Goal: Find specific page/section: Find specific page/section

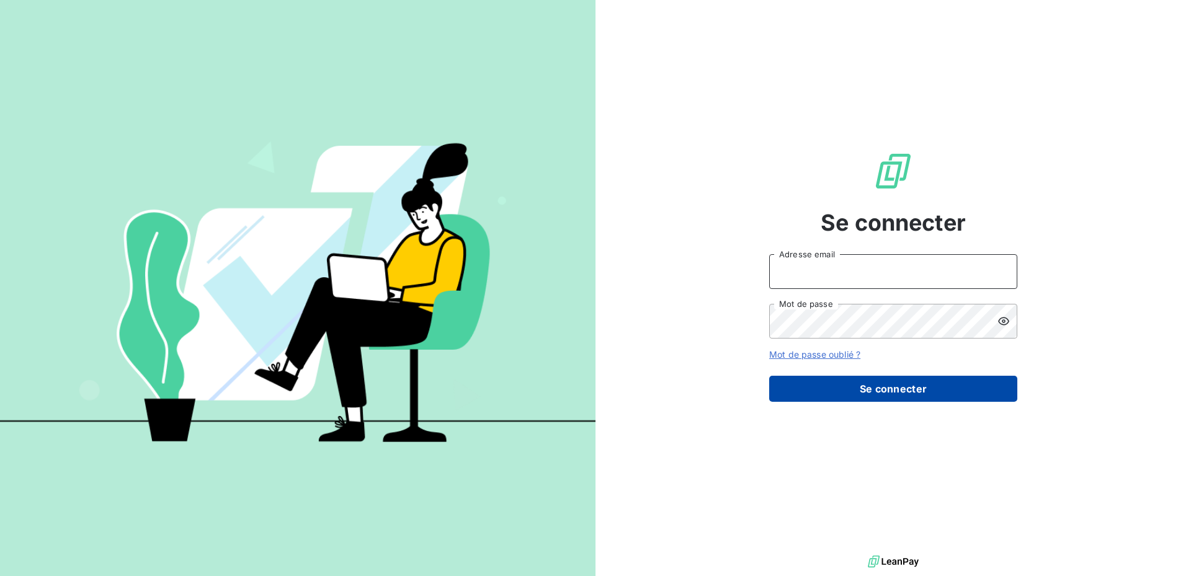
type input "[EMAIL_ADDRESS][DOMAIN_NAME]"
click at [898, 384] on button "Se connecter" at bounding box center [893, 389] width 248 height 26
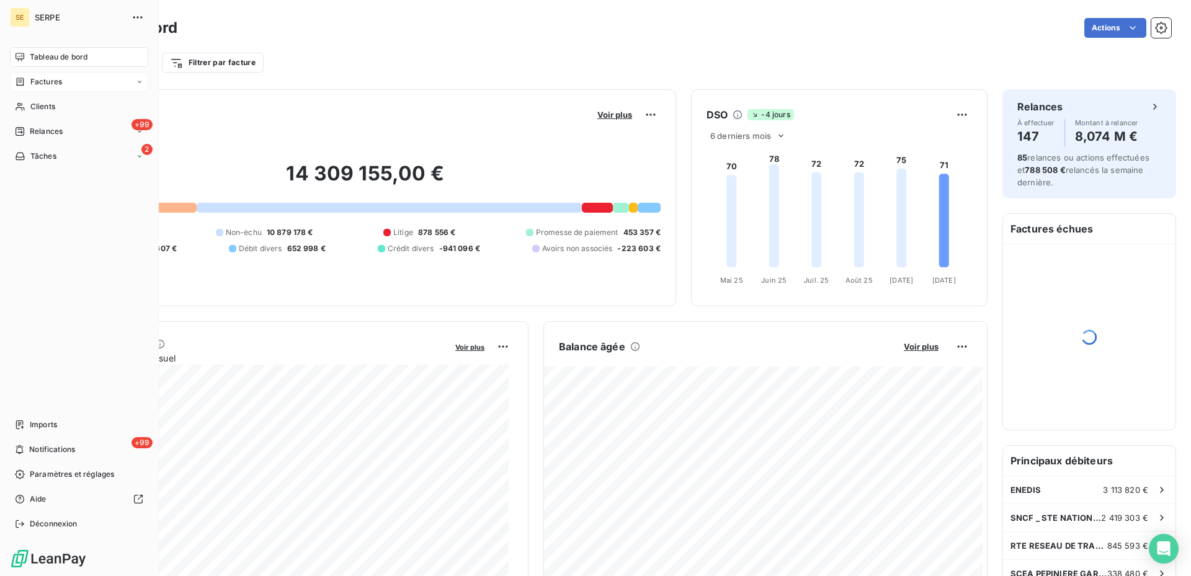
click at [51, 82] on span "Factures" at bounding box center [46, 81] width 32 height 11
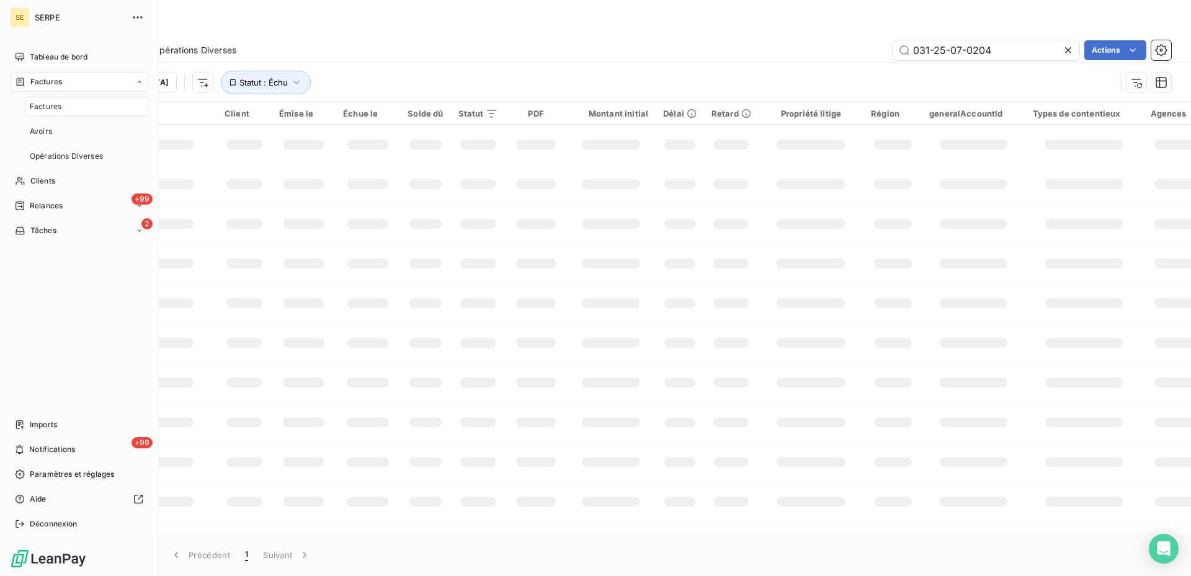
click at [52, 107] on span "Factures" at bounding box center [46, 106] width 32 height 11
click at [119, 107] on div "Factures" at bounding box center [86, 107] width 123 height 20
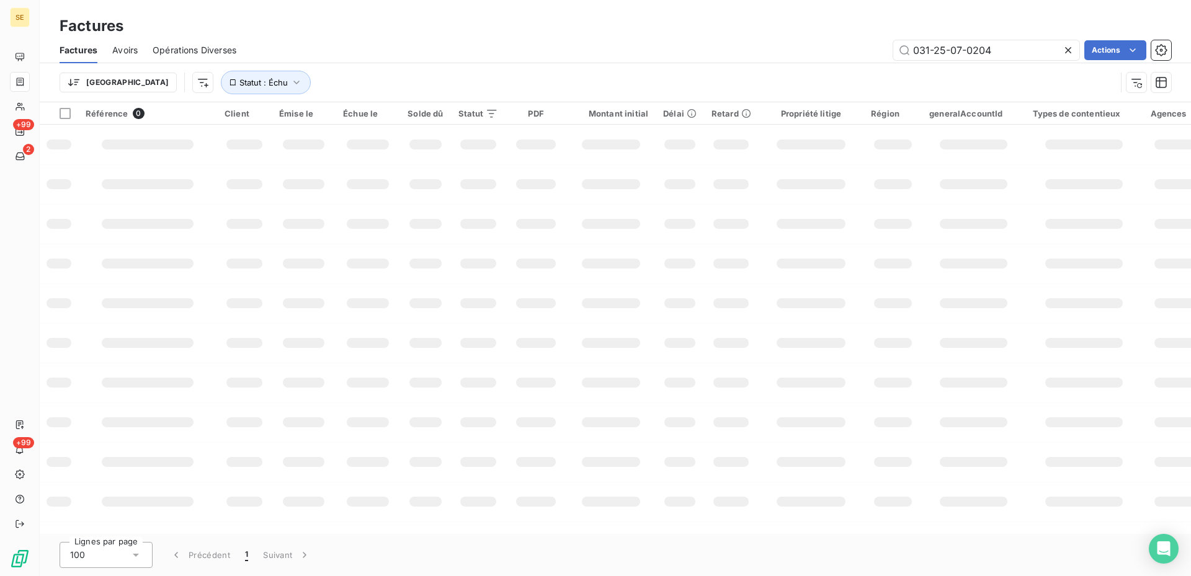
click at [1071, 51] on icon at bounding box center [1068, 50] width 12 height 12
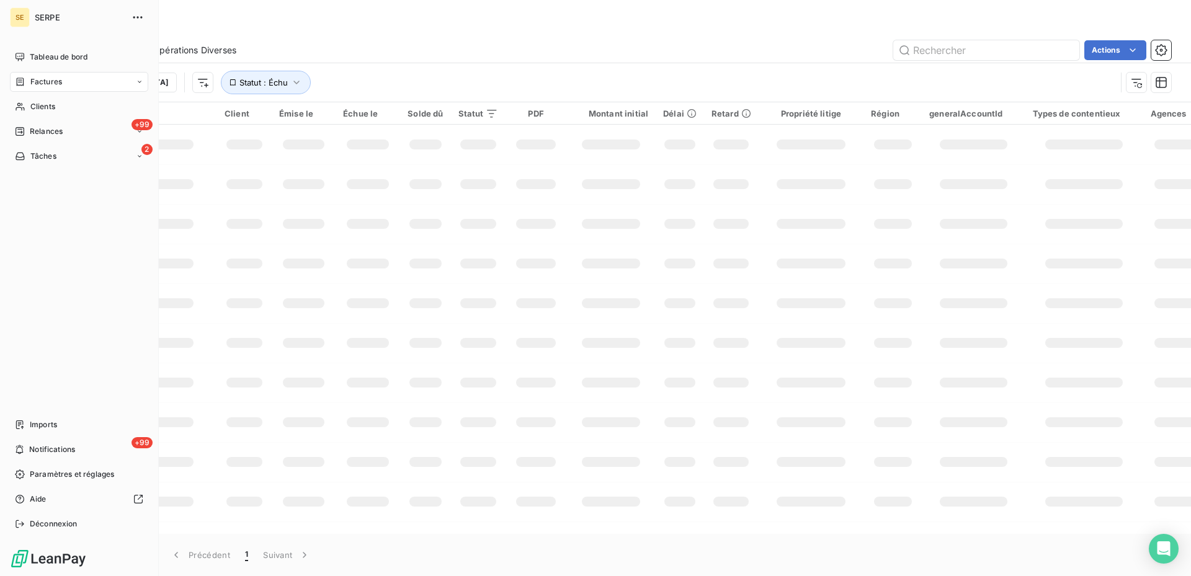
click at [136, 79] on icon at bounding box center [139, 81] width 7 height 7
click at [84, 104] on div "Factures" at bounding box center [86, 107] width 123 height 20
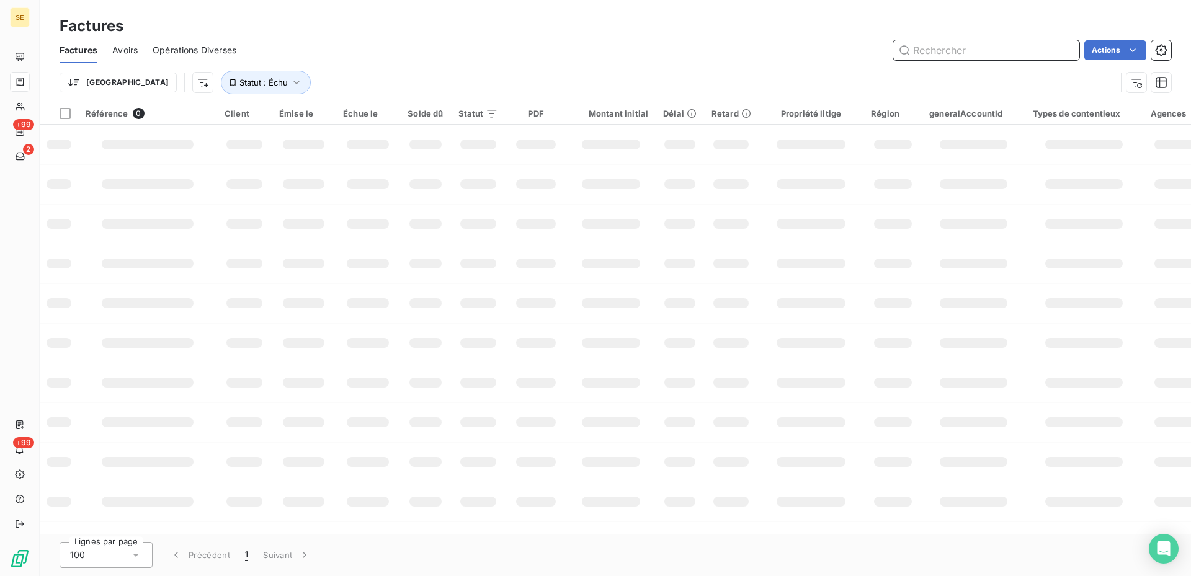
click at [920, 55] on input "text" at bounding box center [986, 50] width 186 height 20
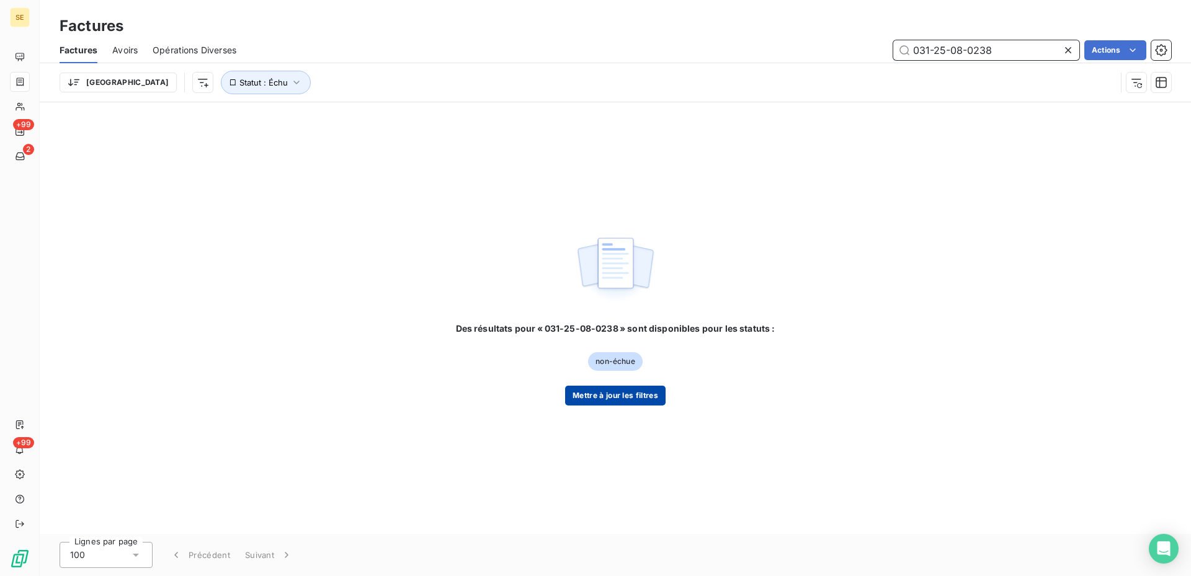
type input "031-25-08-0238"
click at [631, 399] on button "Mettre à jour les filtres" at bounding box center [615, 396] width 100 height 20
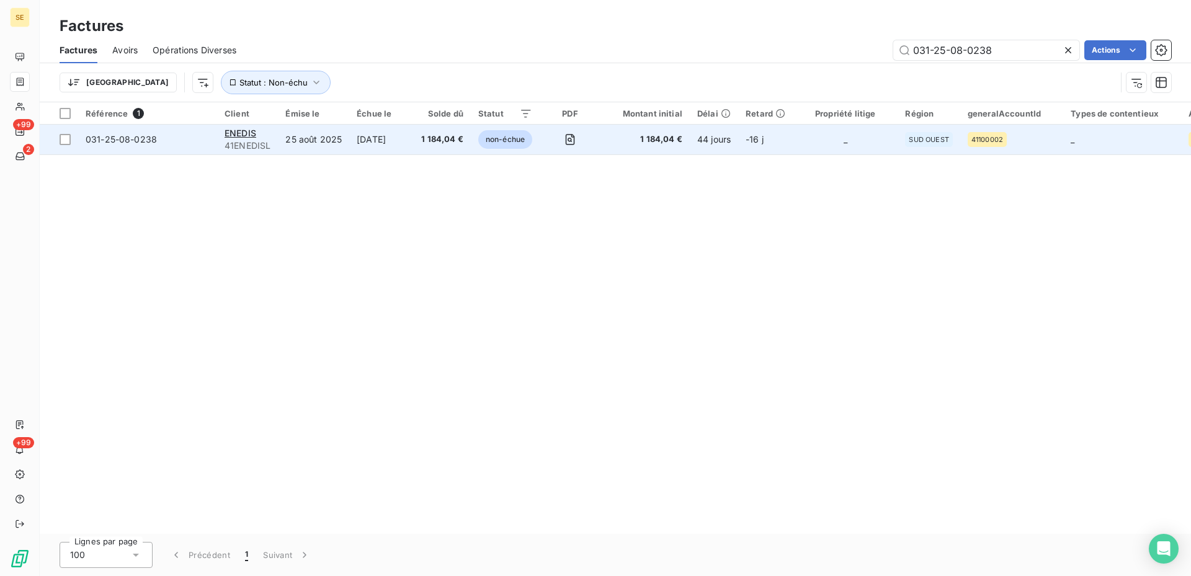
click at [507, 137] on span "non-échue" at bounding box center [505, 139] width 54 height 19
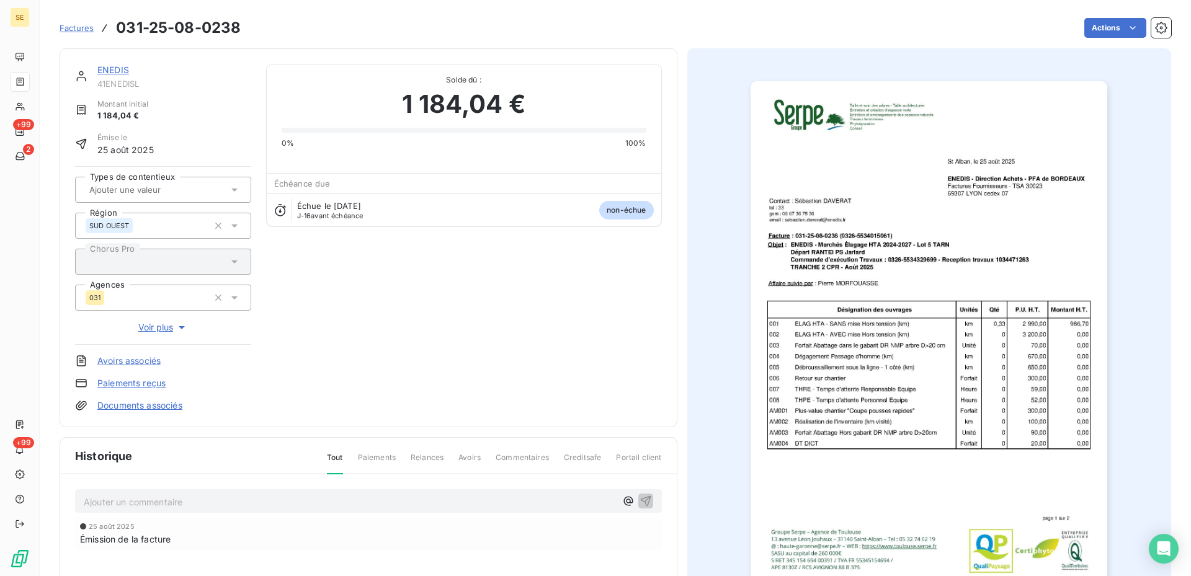
click at [115, 68] on link "ENEDIS" at bounding box center [113, 70] width 32 height 11
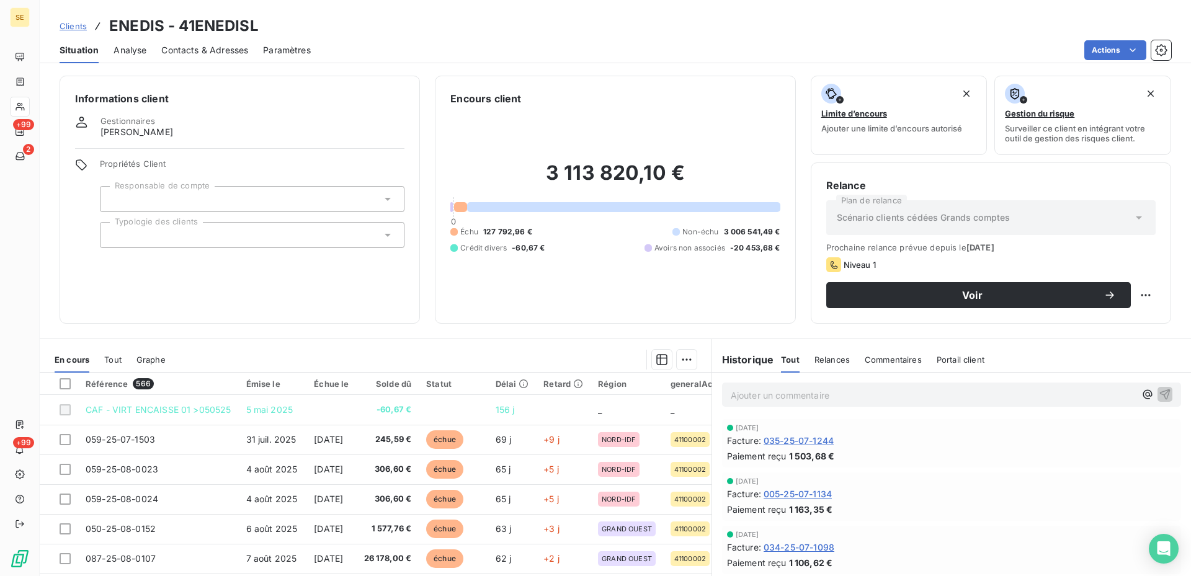
click at [386, 195] on icon at bounding box center [387, 199] width 12 height 12
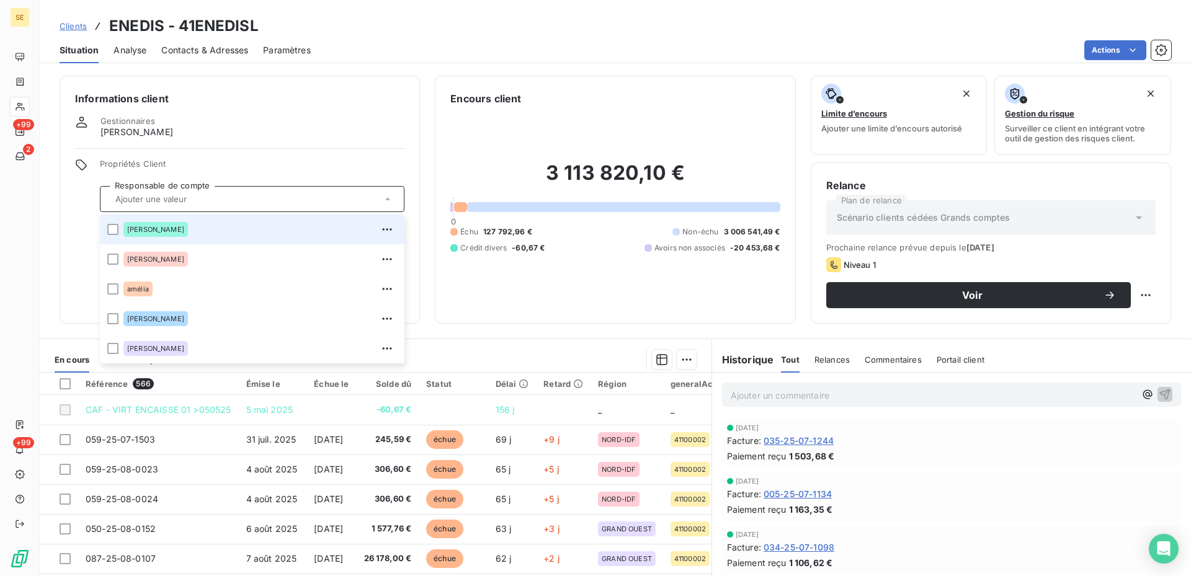
click at [386, 195] on icon at bounding box center [387, 199] width 12 height 12
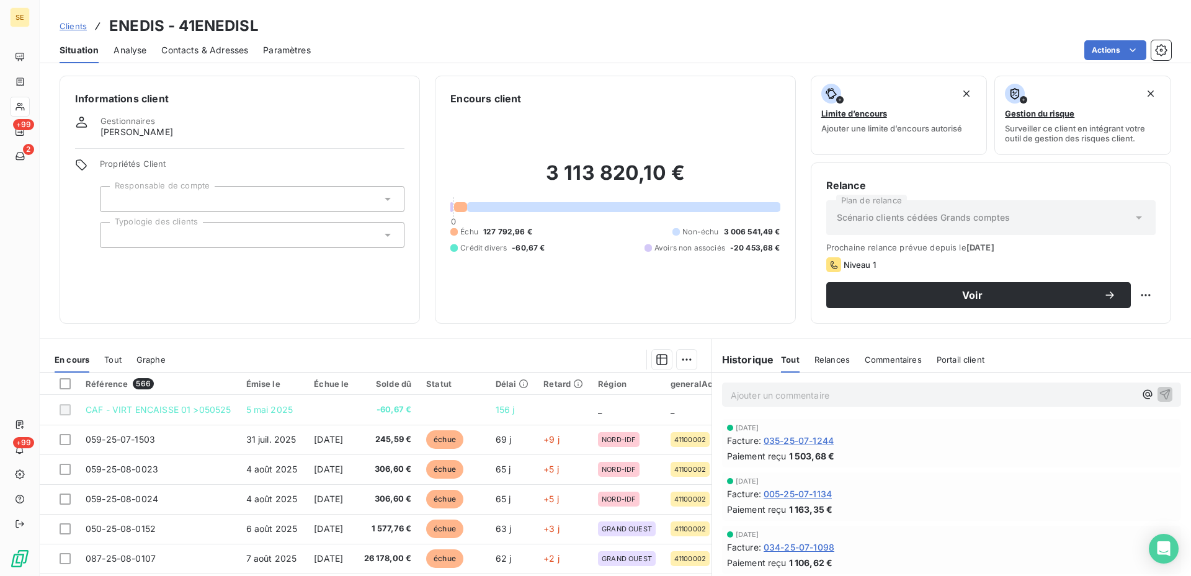
click at [385, 236] on icon at bounding box center [387, 235] width 12 height 12
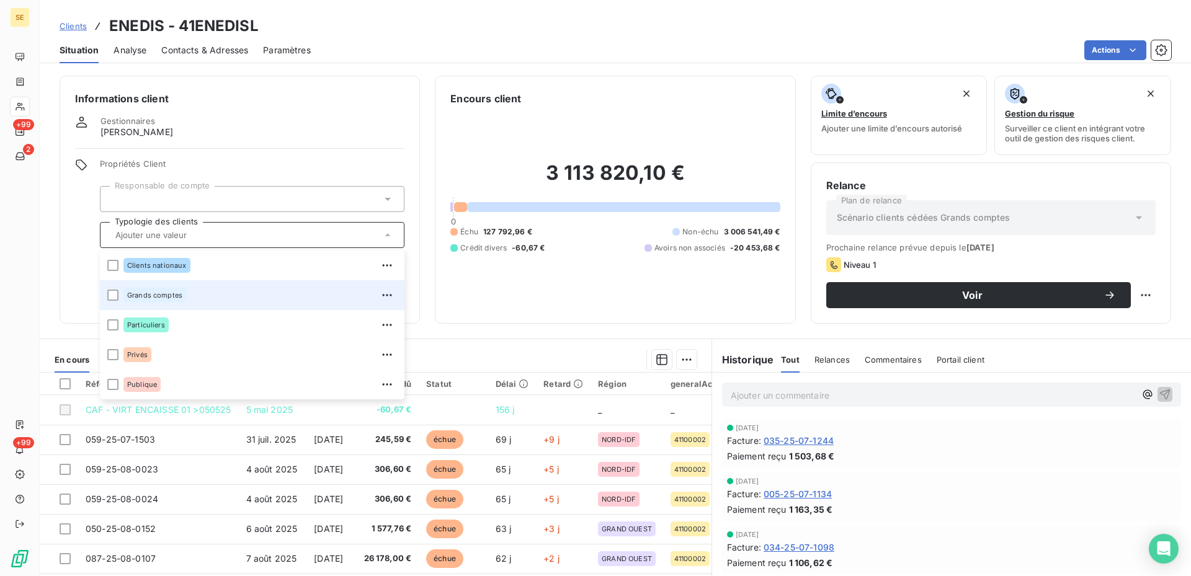
click at [202, 297] on div "Grands comptes" at bounding box center [260, 295] width 274 height 20
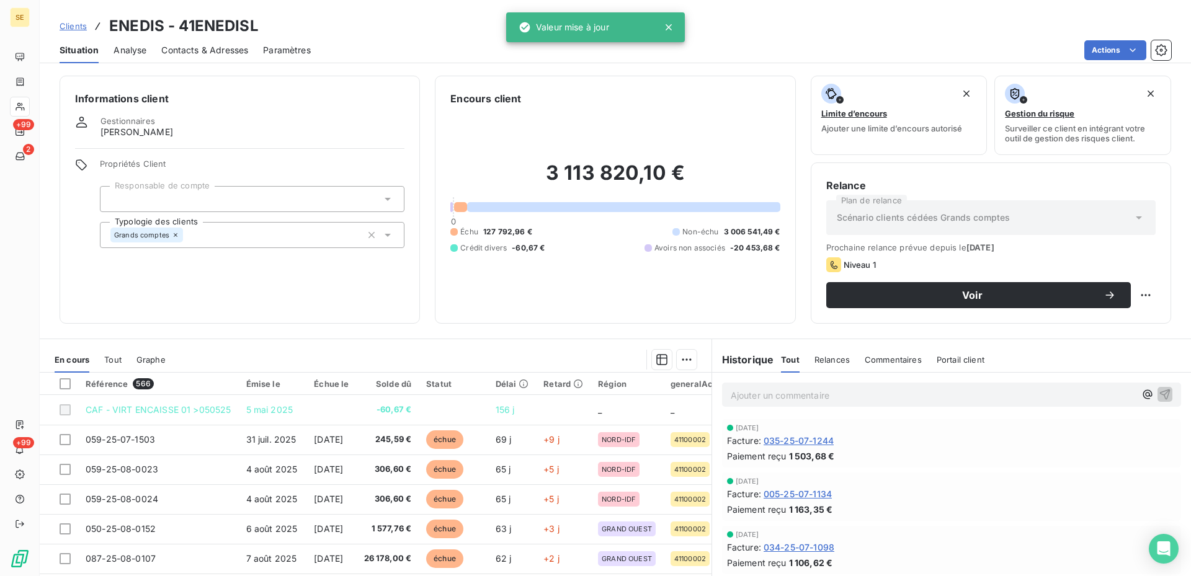
click at [360, 135] on div "Gestionnaires [PERSON_NAME]" at bounding box center [239, 127] width 329 height 22
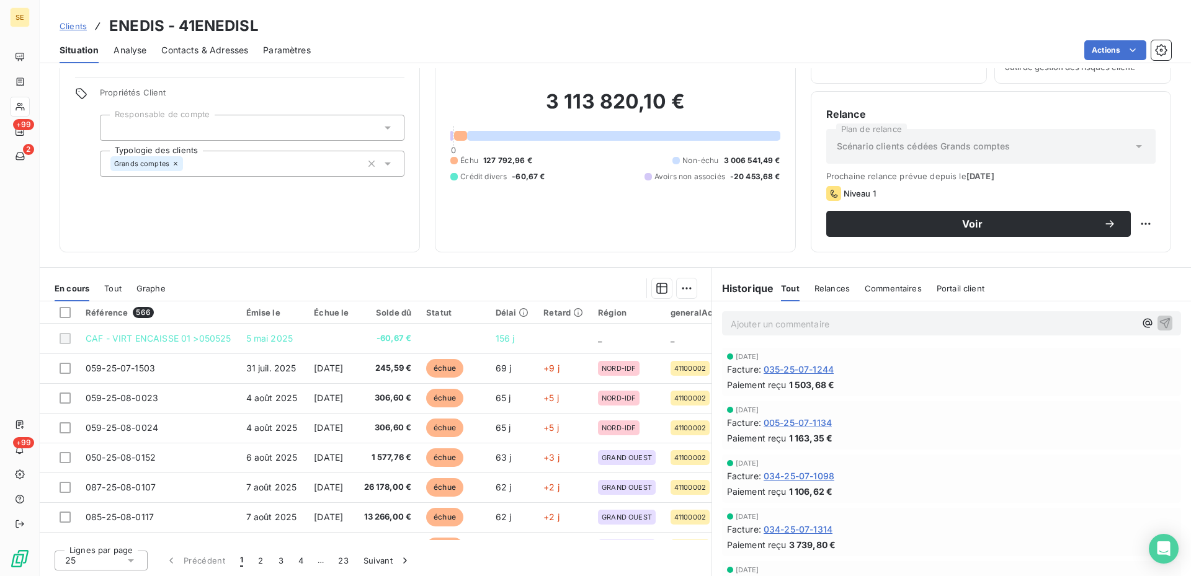
scroll to position [73, 0]
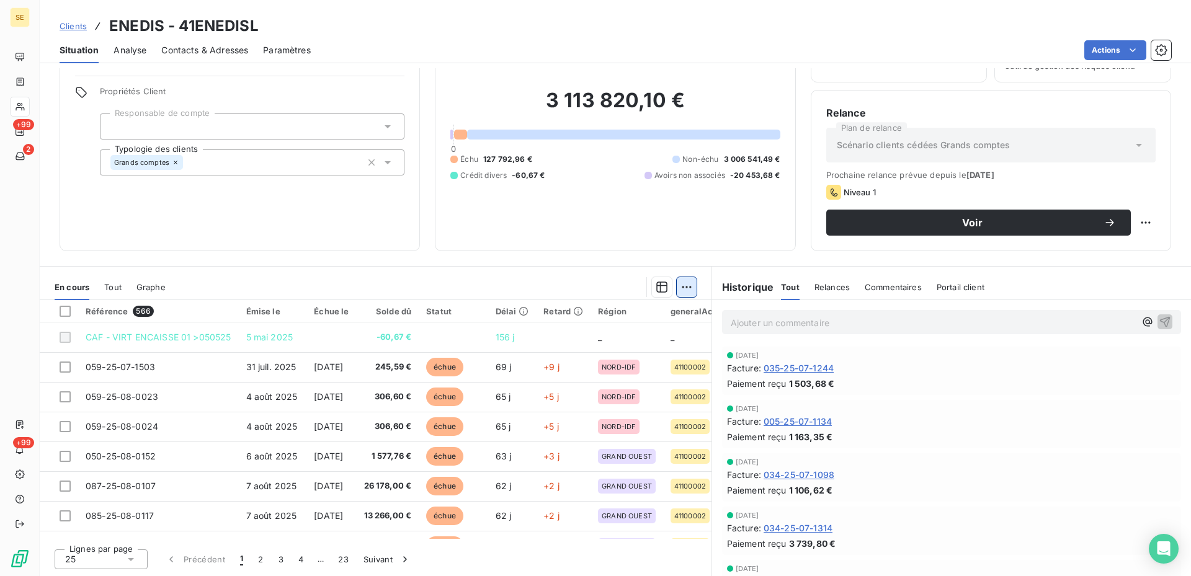
click at [681, 284] on html "SE +99 2 +99 Clients ENEDIS - 41ENEDISL Situation Analyse Contacts & Adresses P…" at bounding box center [595, 288] width 1191 height 576
click at [112, 284] on span "Tout" at bounding box center [112, 287] width 17 height 10
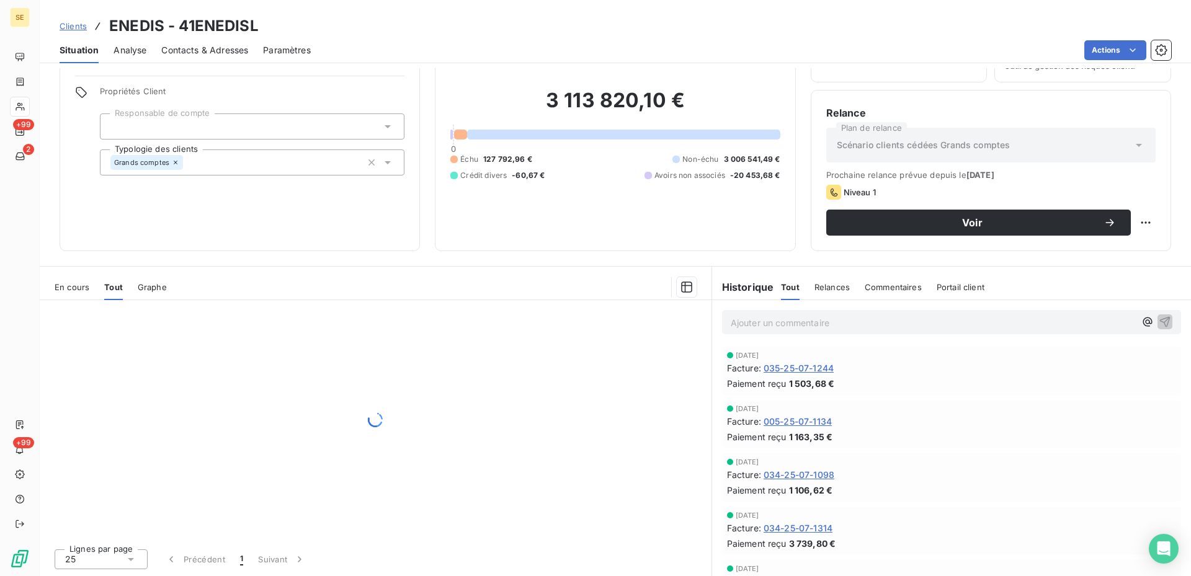
click at [147, 288] on span "Graphe" at bounding box center [152, 287] width 29 height 10
click at [63, 286] on span "En cours" at bounding box center [72, 287] width 35 height 10
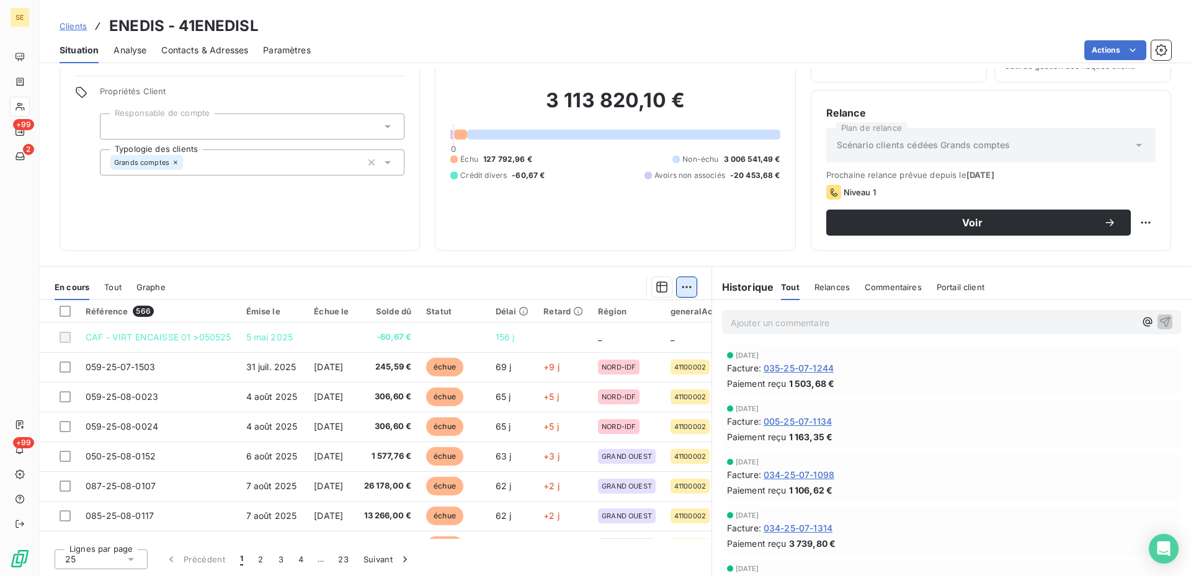
click at [679, 289] on html "SE +99 2 +99 Clients ENEDIS - 41ENEDISL Situation Analyse Contacts & Adresses P…" at bounding box center [595, 288] width 1191 height 576
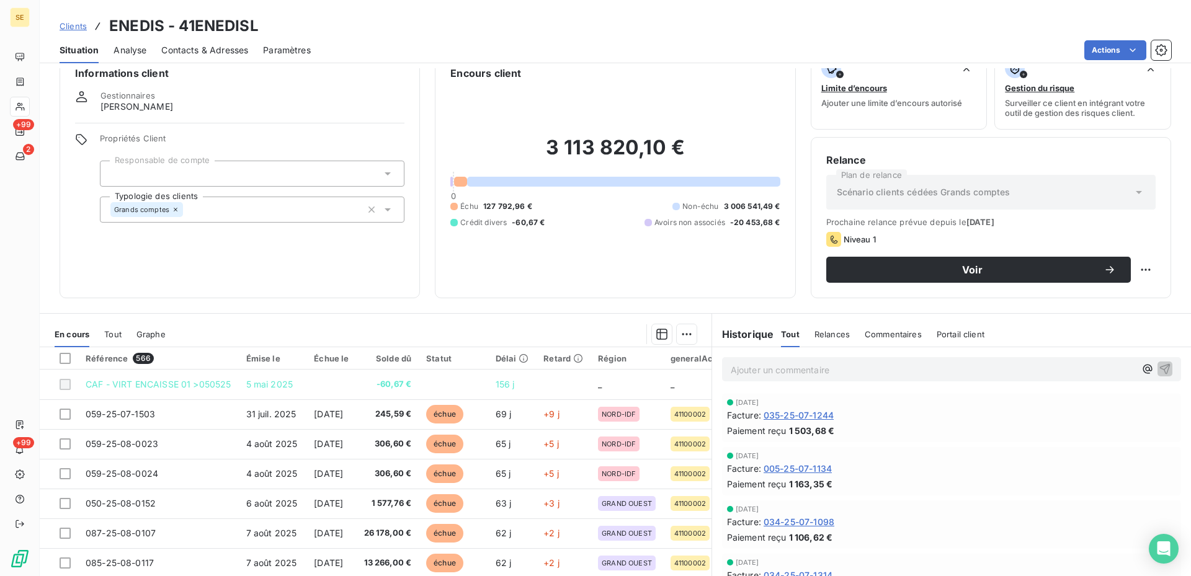
scroll to position [0, 0]
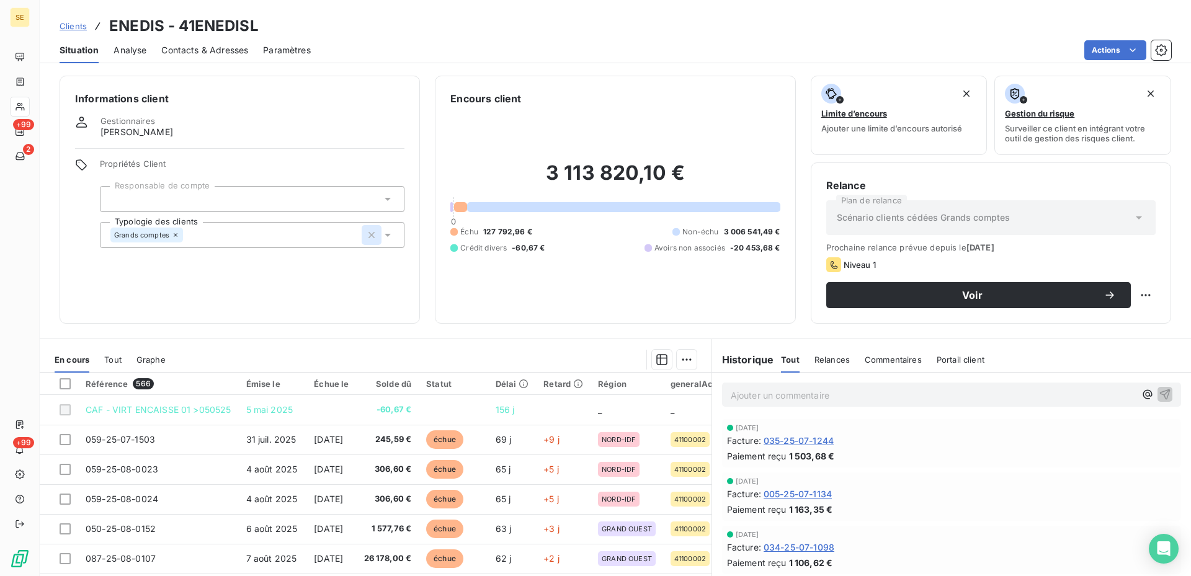
click at [369, 235] on icon "button" at bounding box center [371, 235] width 6 height 6
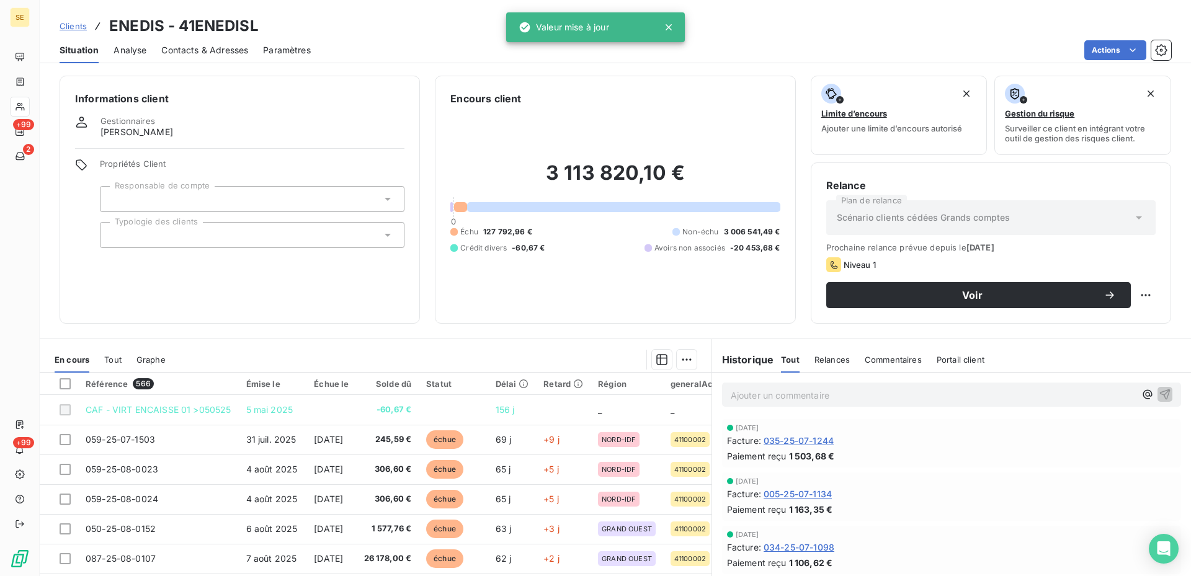
click at [281, 115] on div "Informations client Gestionnaires [PERSON_NAME] Propriétés Client Responsable d…" at bounding box center [240, 200] width 360 height 248
click at [123, 52] on span "Analyse" at bounding box center [130, 50] width 33 height 12
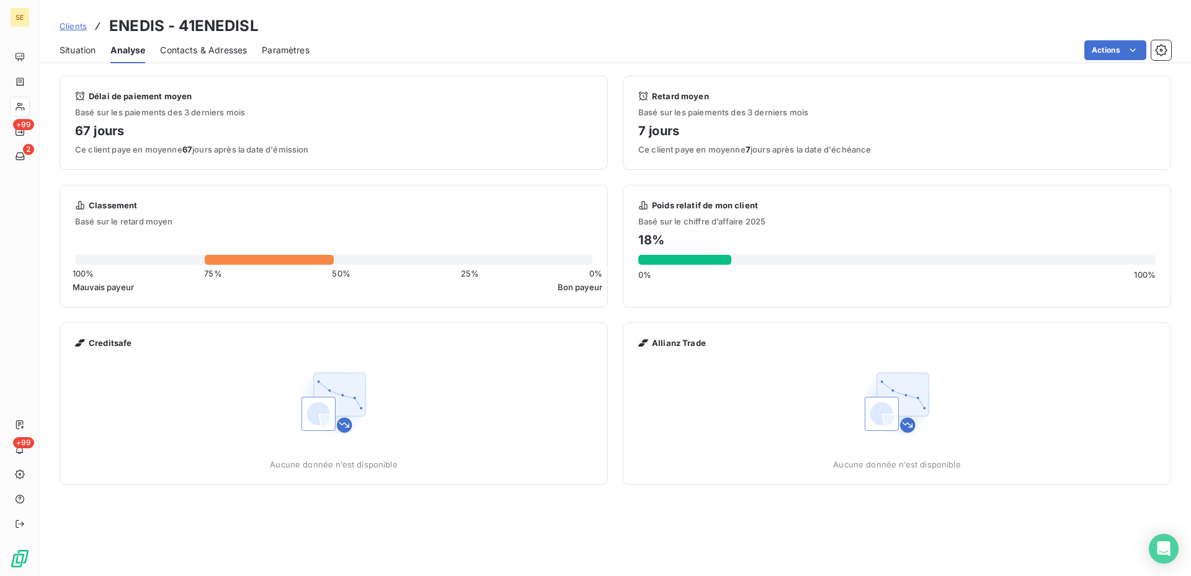
click at [184, 49] on span "Contacts & Adresses" at bounding box center [203, 50] width 87 height 12
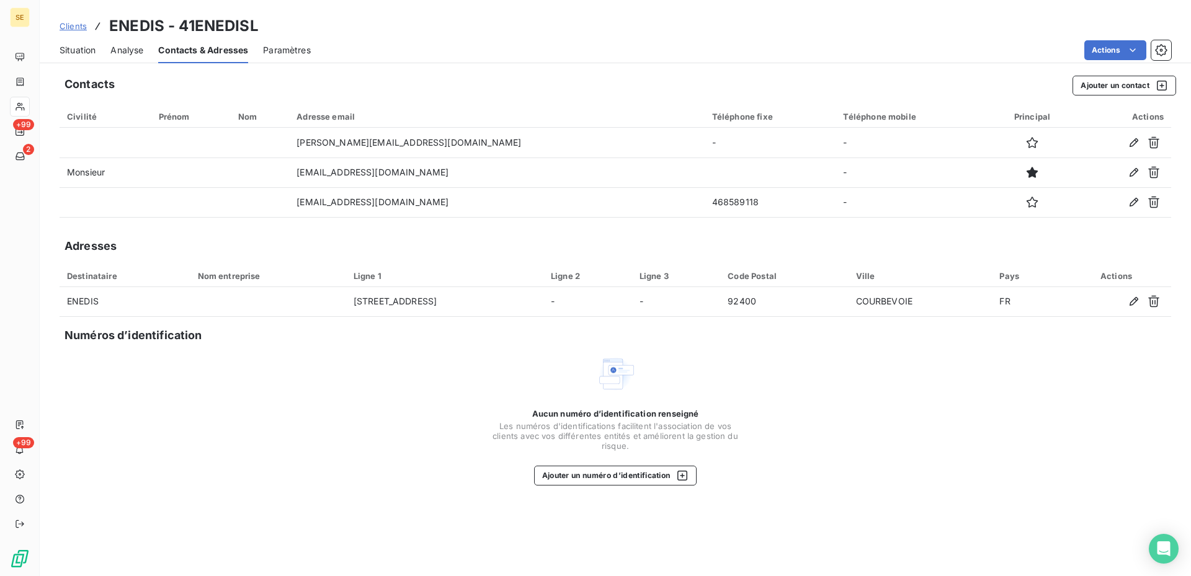
click at [306, 47] on span "Paramètres" at bounding box center [287, 50] width 48 height 12
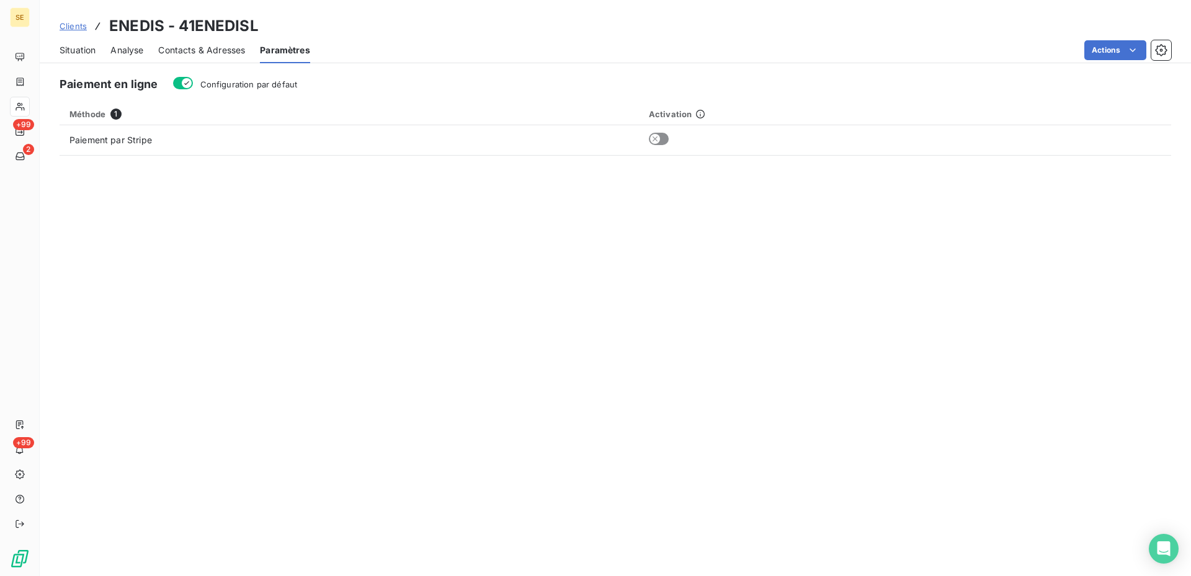
click at [76, 24] on span "Clients" at bounding box center [73, 26] width 27 height 10
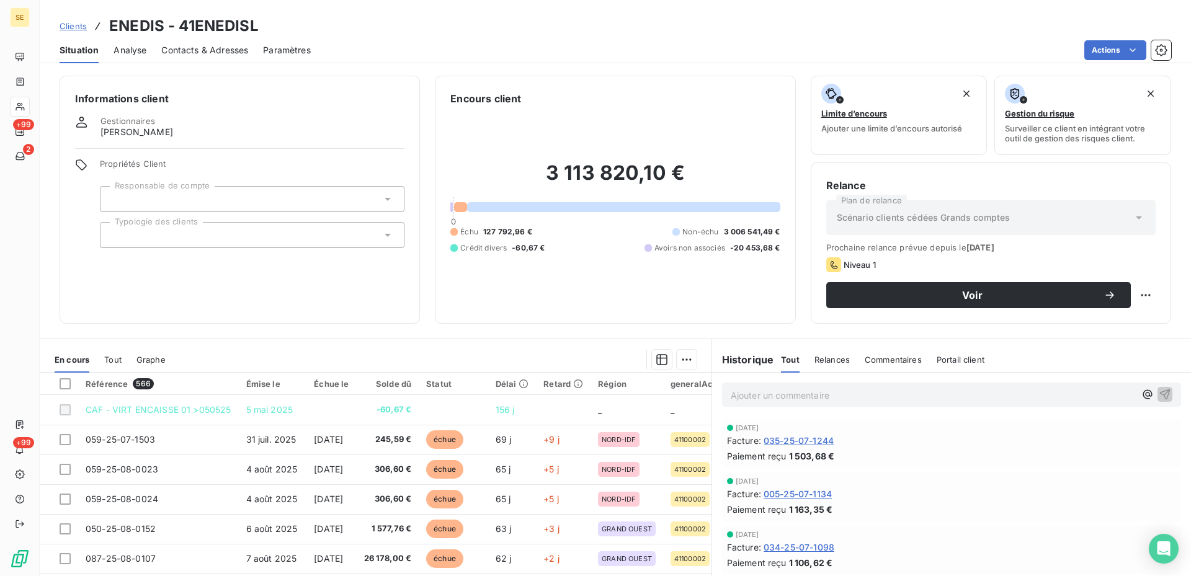
click at [341, 97] on h6 "Informations client" at bounding box center [239, 98] width 329 height 15
click at [135, 28] on h3 "ENEDIS - 41ENEDISL" at bounding box center [183, 26] width 149 height 22
click at [226, 24] on h3 "ENEDIS - 41ENEDISL" at bounding box center [183, 26] width 149 height 22
click at [176, 20] on h3 "ENEDIS - 41ENEDISL" at bounding box center [183, 26] width 149 height 22
click at [136, 19] on h3 "ENEDIS - 41ENEDISL" at bounding box center [183, 26] width 149 height 22
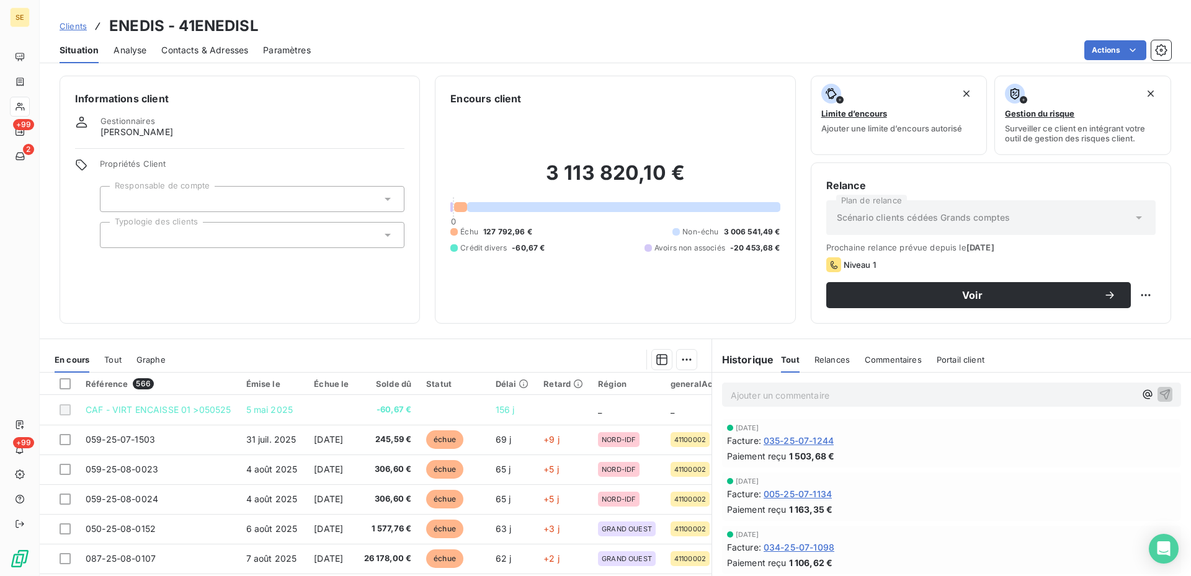
click at [200, 21] on h3 "ENEDIS - 41ENEDISL" at bounding box center [183, 26] width 149 height 22
click at [220, 33] on h3 "ENEDIS - 41ENEDISL" at bounding box center [183, 26] width 149 height 22
drag, startPoint x: 136, startPoint y: 27, endPoint x: 205, endPoint y: 27, distance: 69.5
click at [136, 27] on h3 "ENEDIS - 41ENEDISL" at bounding box center [183, 26] width 149 height 22
click at [207, 26] on h3 "ENEDIS - 41ENEDISL" at bounding box center [183, 26] width 149 height 22
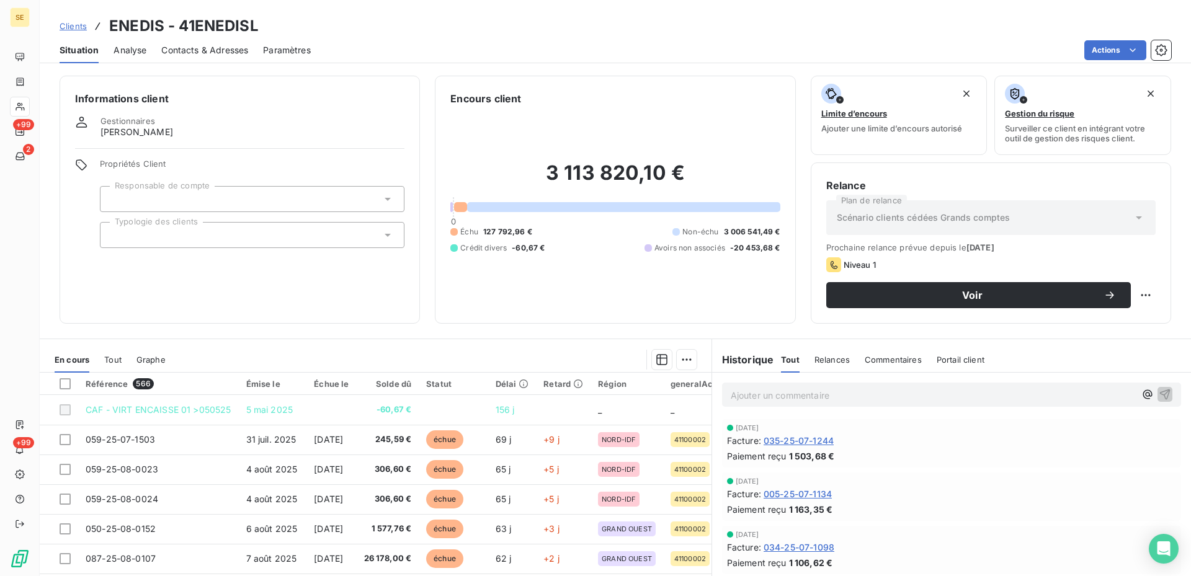
click at [212, 26] on h3 "ENEDIS - 41ENEDISL" at bounding box center [183, 26] width 149 height 22
click at [140, 53] on span "Analyse" at bounding box center [130, 50] width 33 height 12
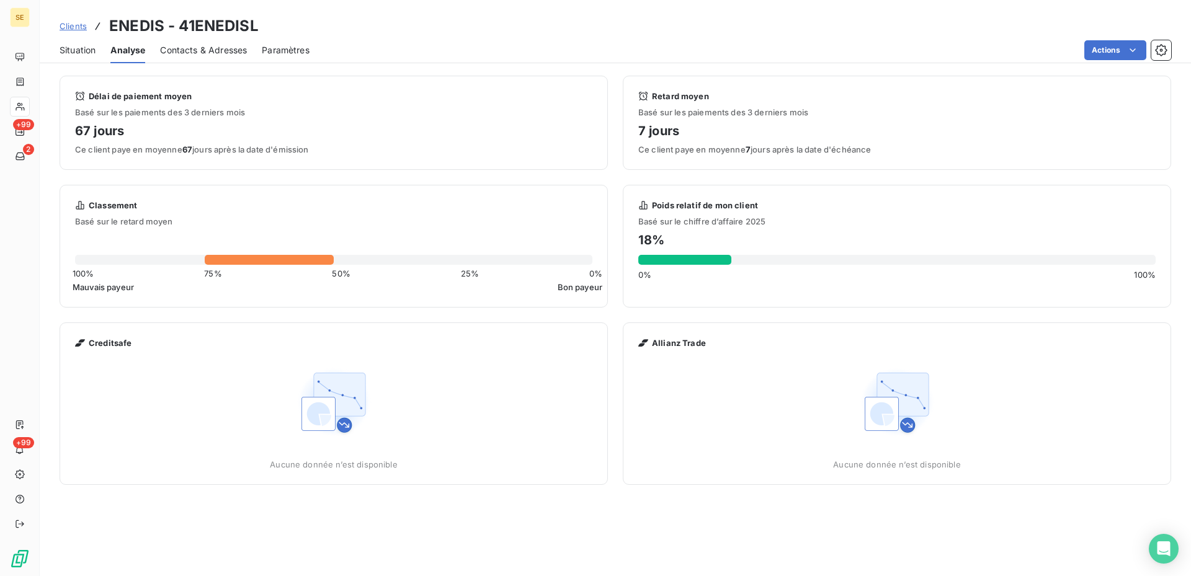
click at [183, 53] on span "Contacts & Adresses" at bounding box center [203, 50] width 87 height 12
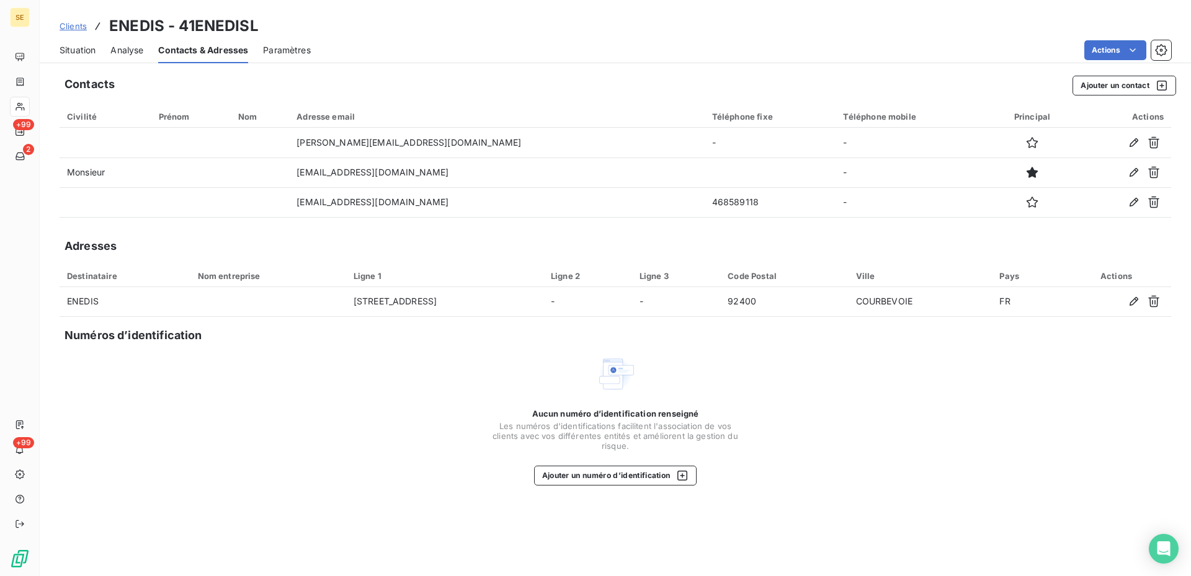
click at [295, 51] on span "Paramètres" at bounding box center [287, 50] width 48 height 12
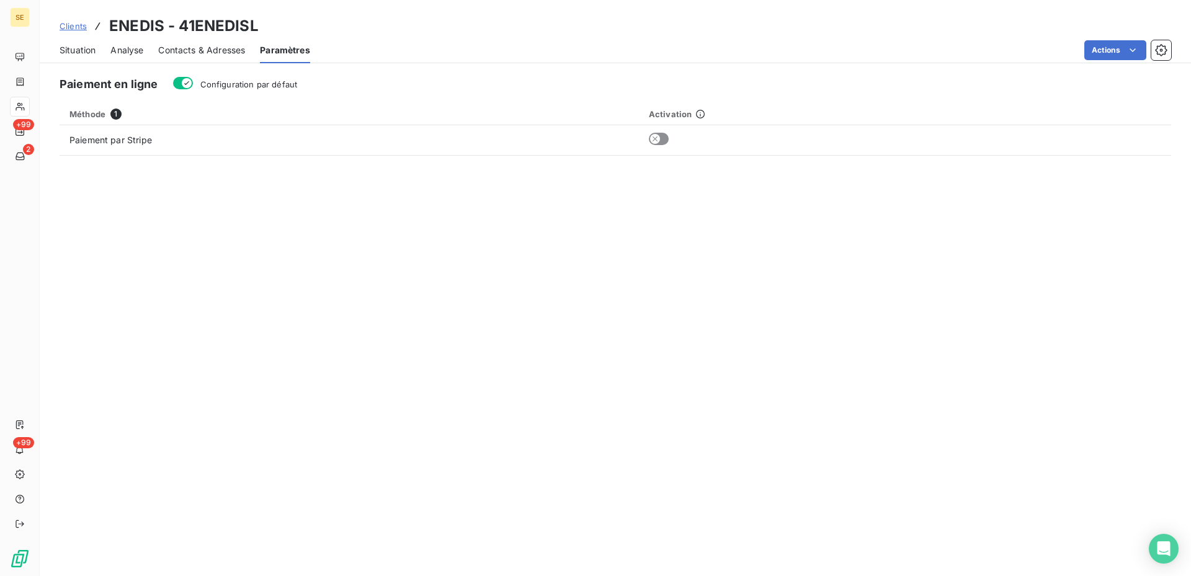
click at [73, 51] on span "Situation" at bounding box center [78, 50] width 36 height 12
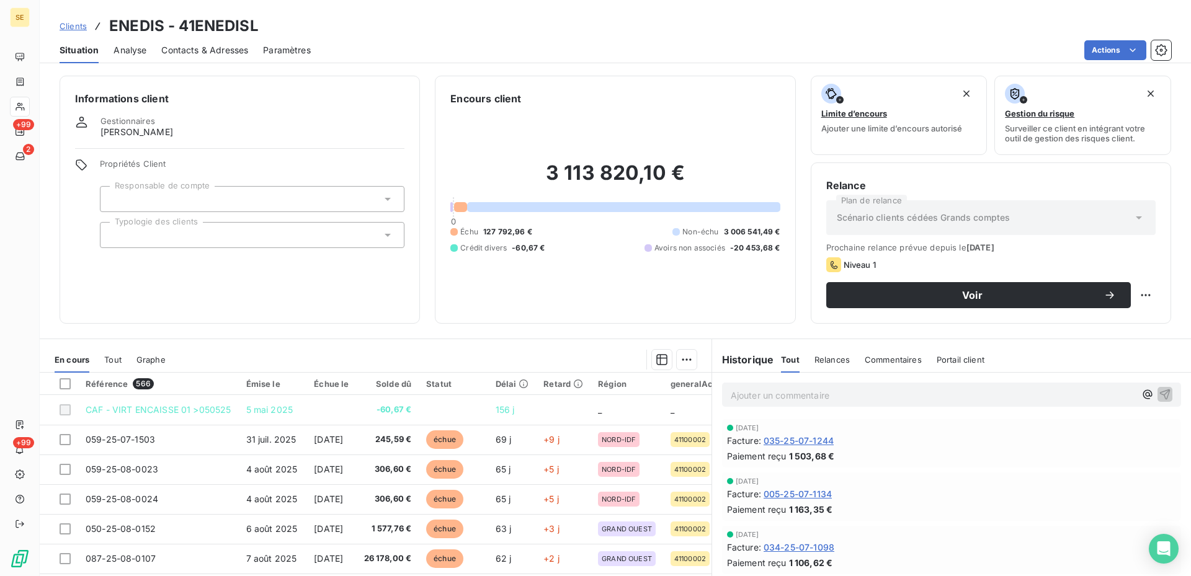
click at [232, 195] on div at bounding box center [252, 199] width 305 height 26
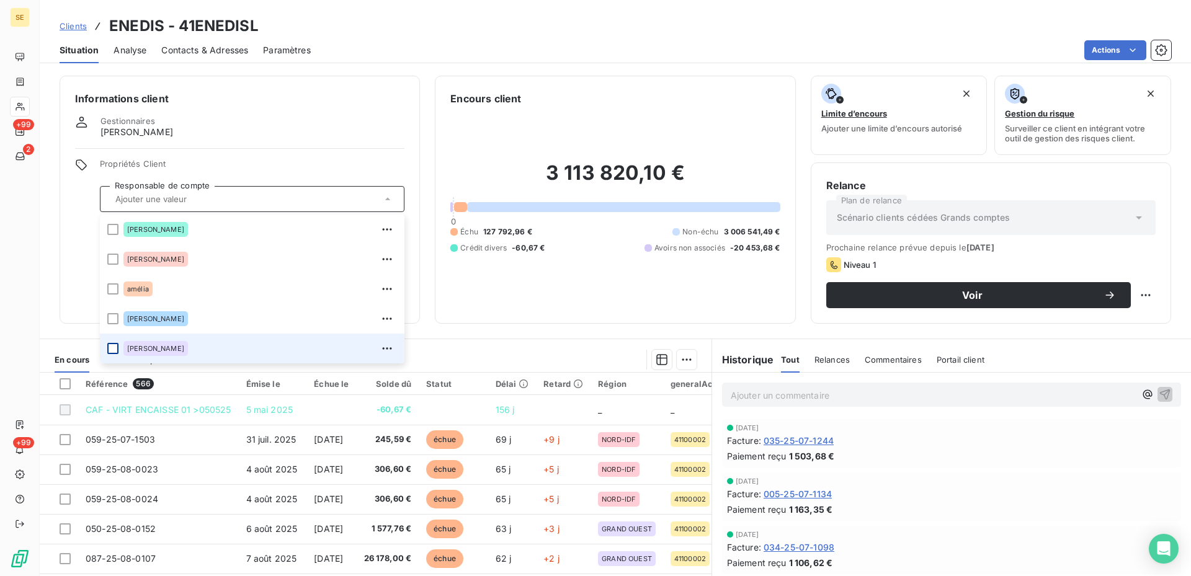
click at [116, 349] on div at bounding box center [112, 348] width 11 height 11
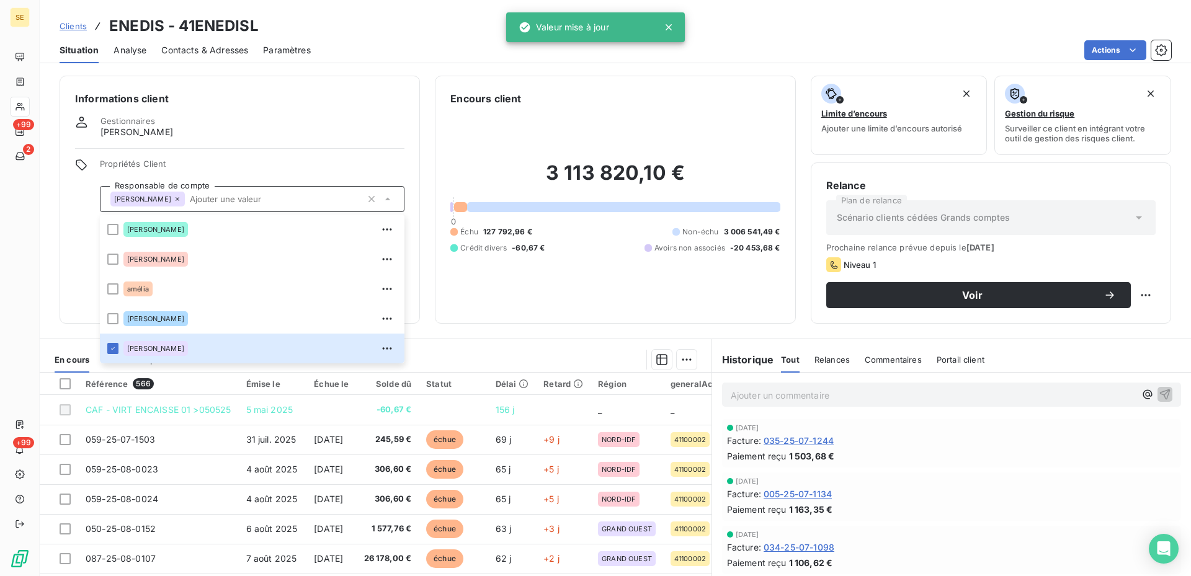
click at [351, 146] on div "Informations client Gestionnaires [PERSON_NAME] Propriétés Client Responsable d…" at bounding box center [240, 200] width 360 height 248
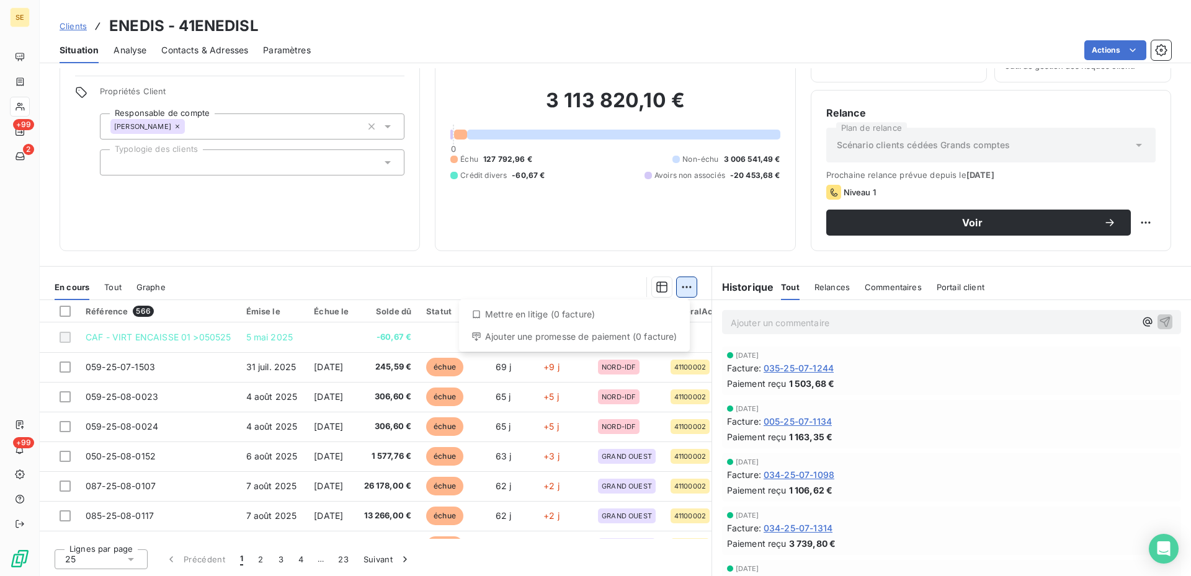
click at [685, 287] on html "SE +99 2 +99 Clients ENEDIS - 41ENEDISL Situation Analyse Contacts & Adresses P…" at bounding box center [595, 288] width 1191 height 576
click at [577, 276] on html "SE +99 2 +99 Clients ENEDIS - 41ENEDISL Situation Analyse Contacts & Adresses P…" at bounding box center [595, 288] width 1191 height 576
click at [657, 290] on icon "button" at bounding box center [662, 287] width 12 height 12
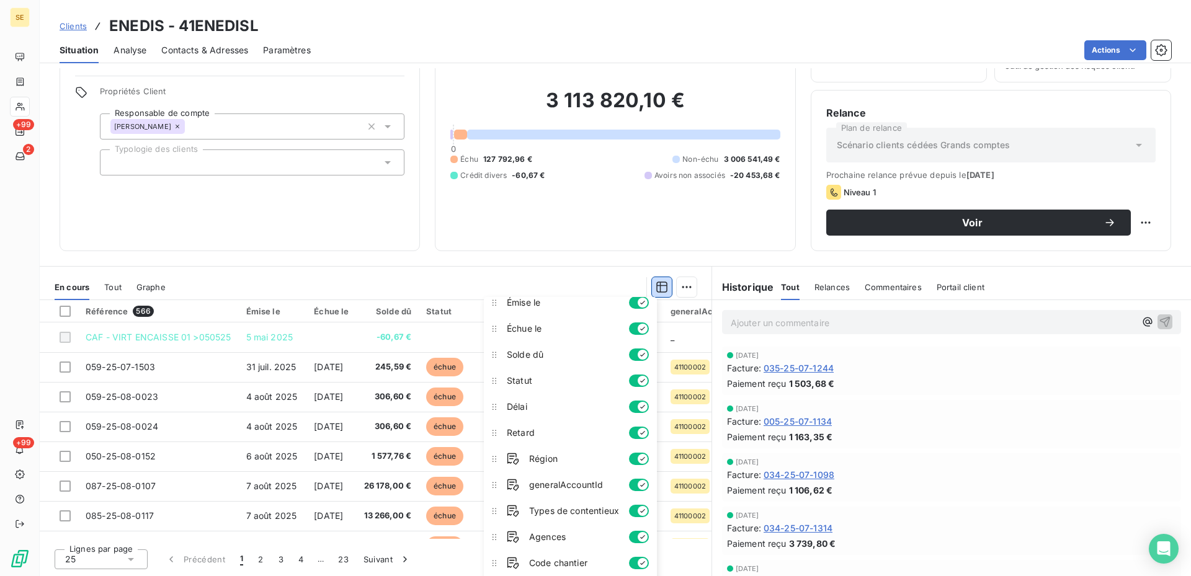
scroll to position [54, 0]
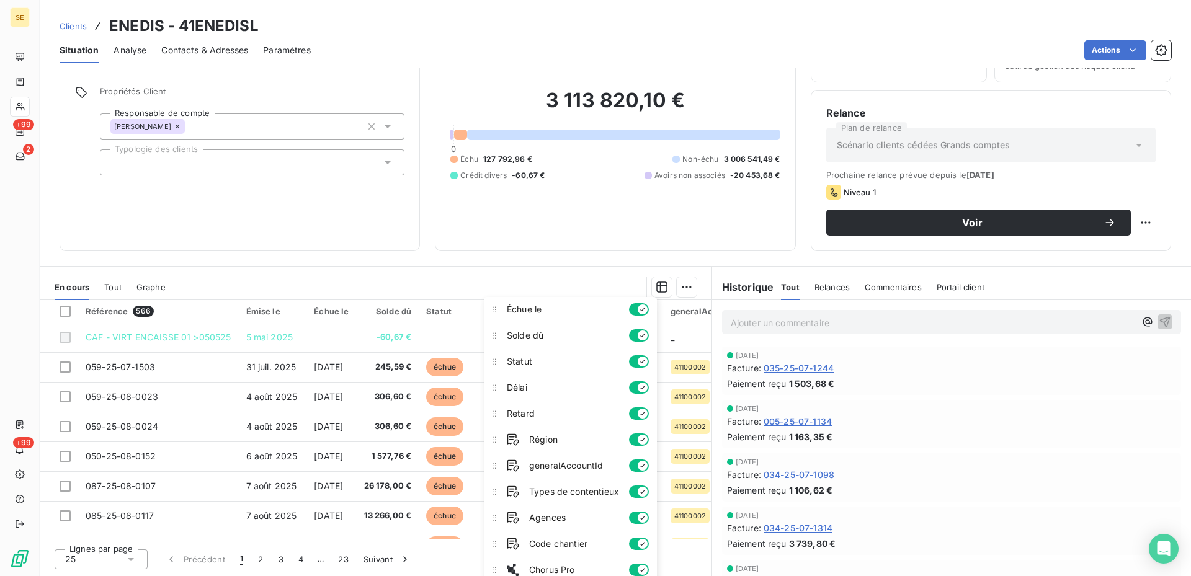
click at [315, 226] on div "Informations client Gestionnaires [PERSON_NAME] Propriétés Client Responsable d…" at bounding box center [240, 127] width 360 height 248
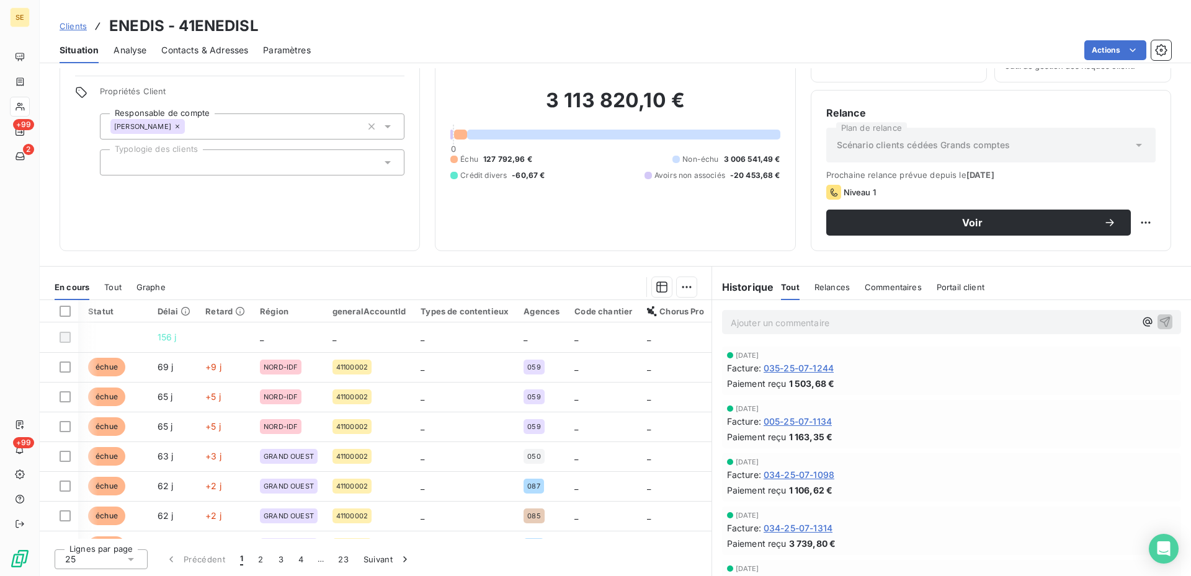
scroll to position [0, 366]
click at [546, 313] on div "Agences" at bounding box center [542, 311] width 36 height 10
click at [528, 310] on div "Agences" at bounding box center [542, 311] width 36 height 10
click at [530, 310] on div "Agences" at bounding box center [542, 311] width 36 height 10
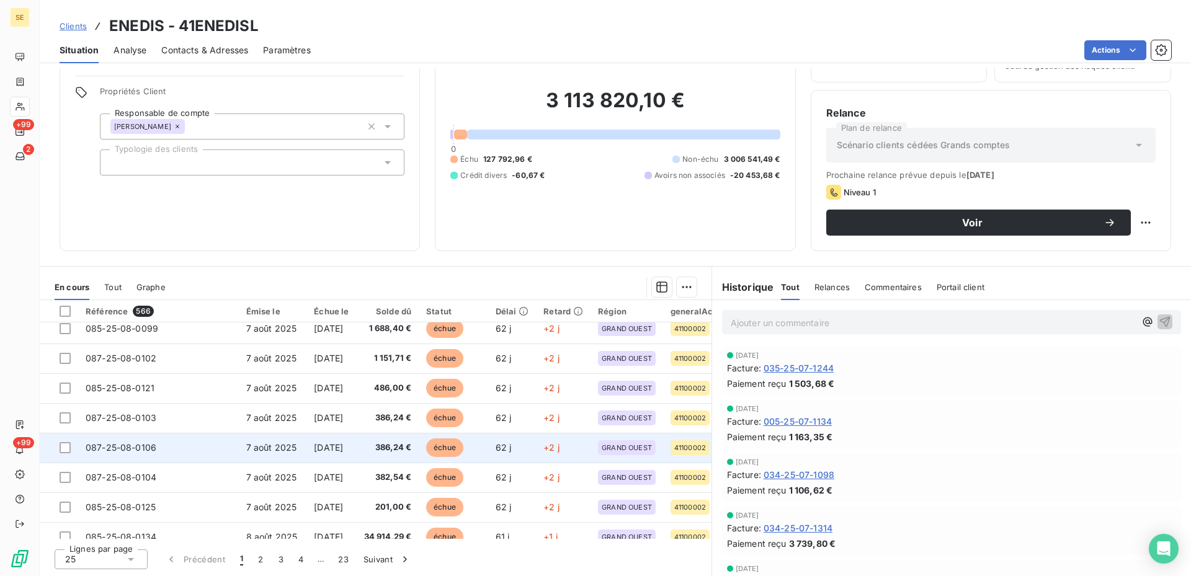
scroll to position [533, 0]
